Goal: Information Seeking & Learning: Learn about a topic

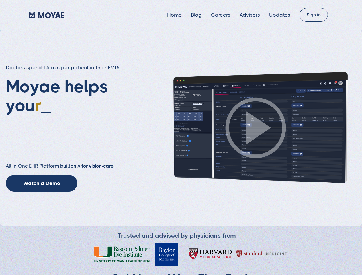
type input "Loading..."
click at [181, 138] on img at bounding box center [256, 127] width 201 height 113
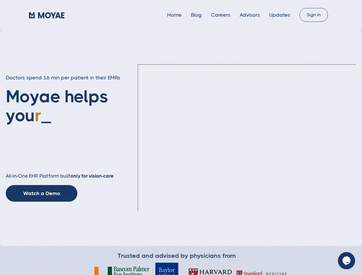
click at [235, 15] on ul "Home Blog Careers Advisors Updates" at bounding box center [233, 15] width 132 height 6
click at [42, 184] on div "Doctors spend 16 min per patient in their EMRs Moyae helps you red _ All-In-One…" at bounding box center [74, 138] width 137 height 128
click at [347, 261] on icon "Chat widget" at bounding box center [347, 261] width 8 height 9
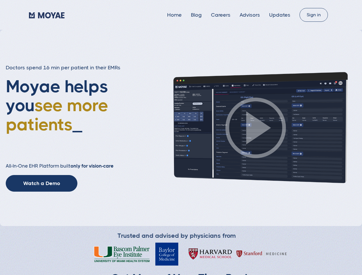
type input "Loading..."
